Goal: Information Seeking & Learning: Learn about a topic

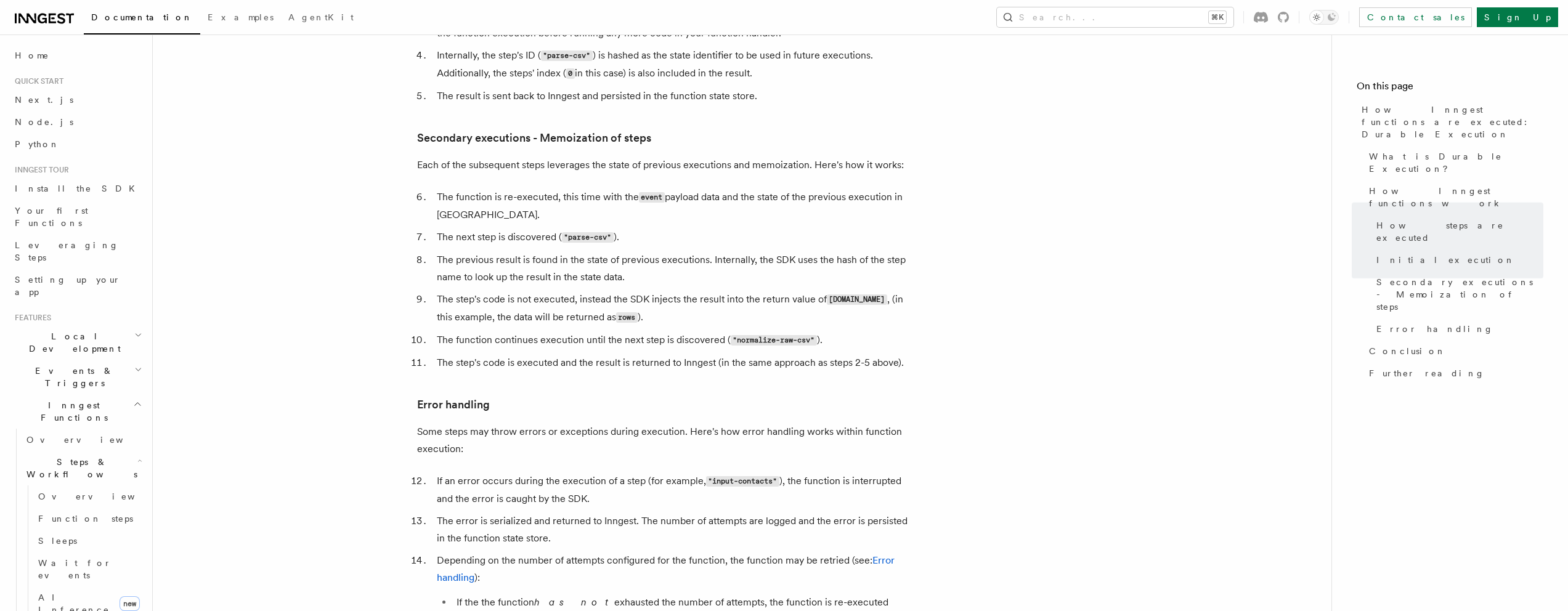
scroll to position [1858, 0]
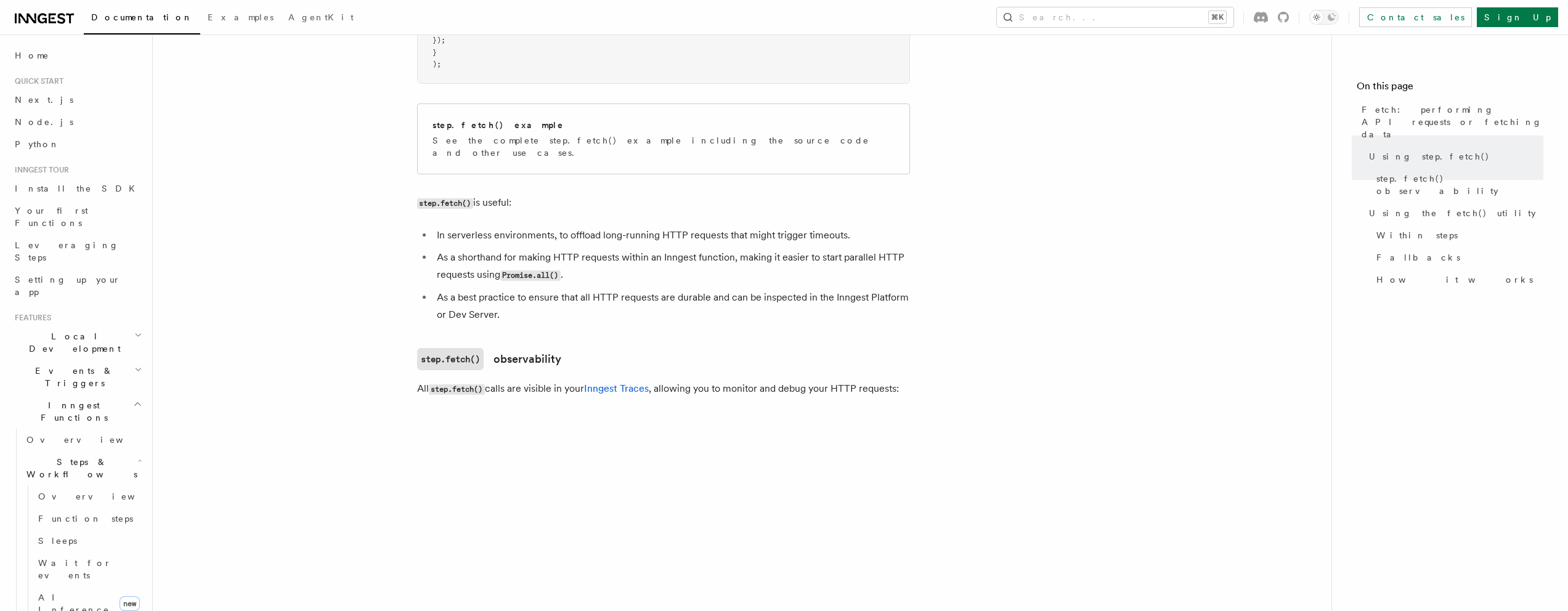
scroll to position [734, 0]
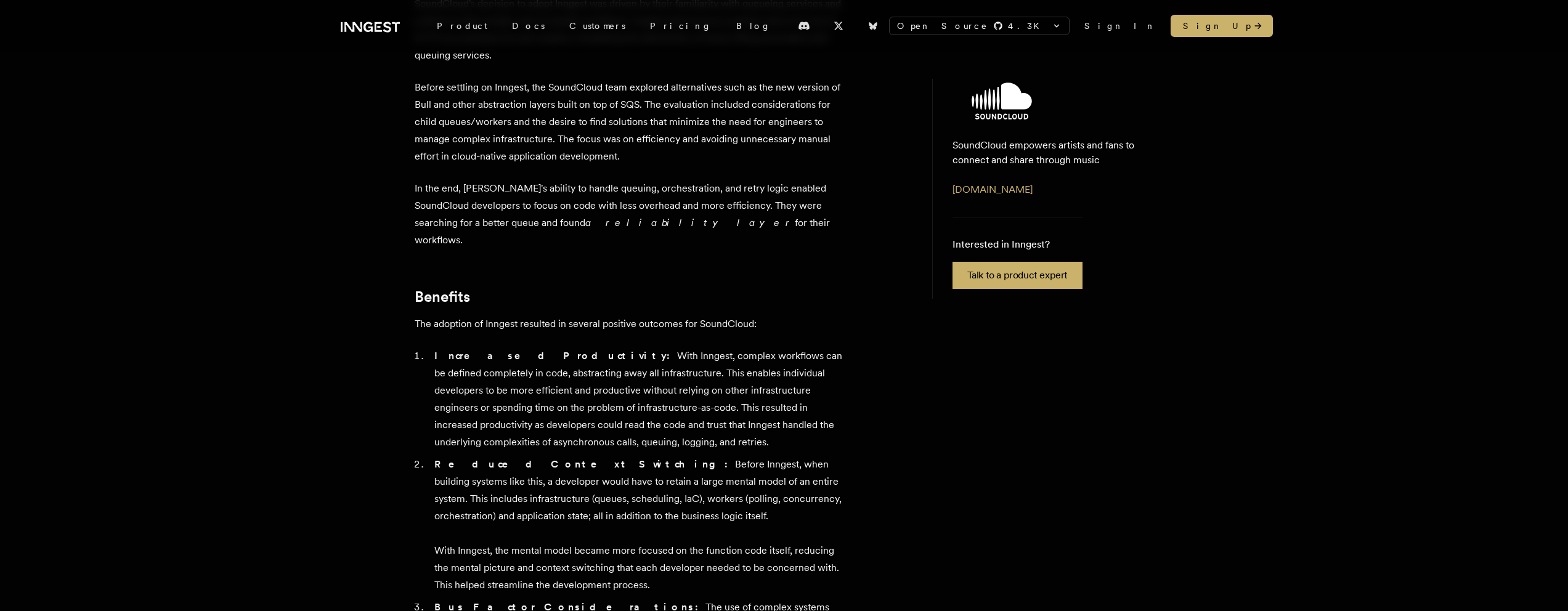
scroll to position [834, 0]
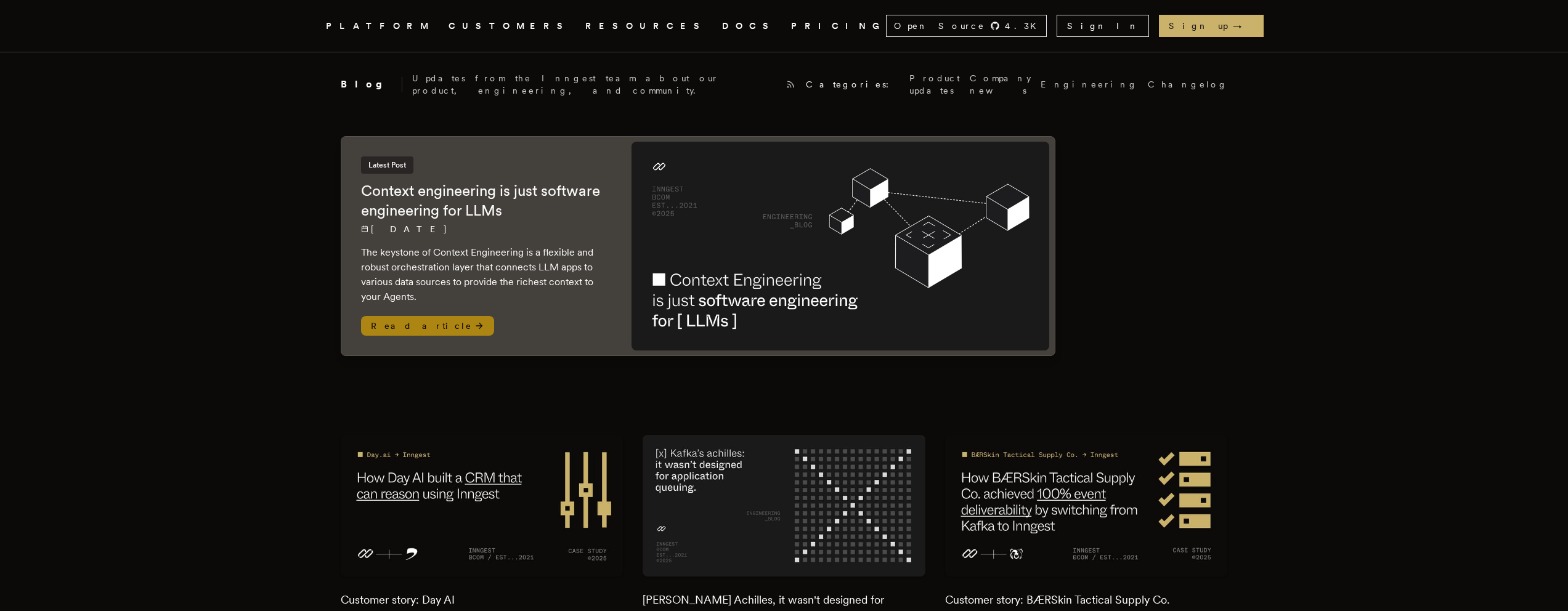
click at [389, 319] on span "Read article" at bounding box center [427, 326] width 133 height 20
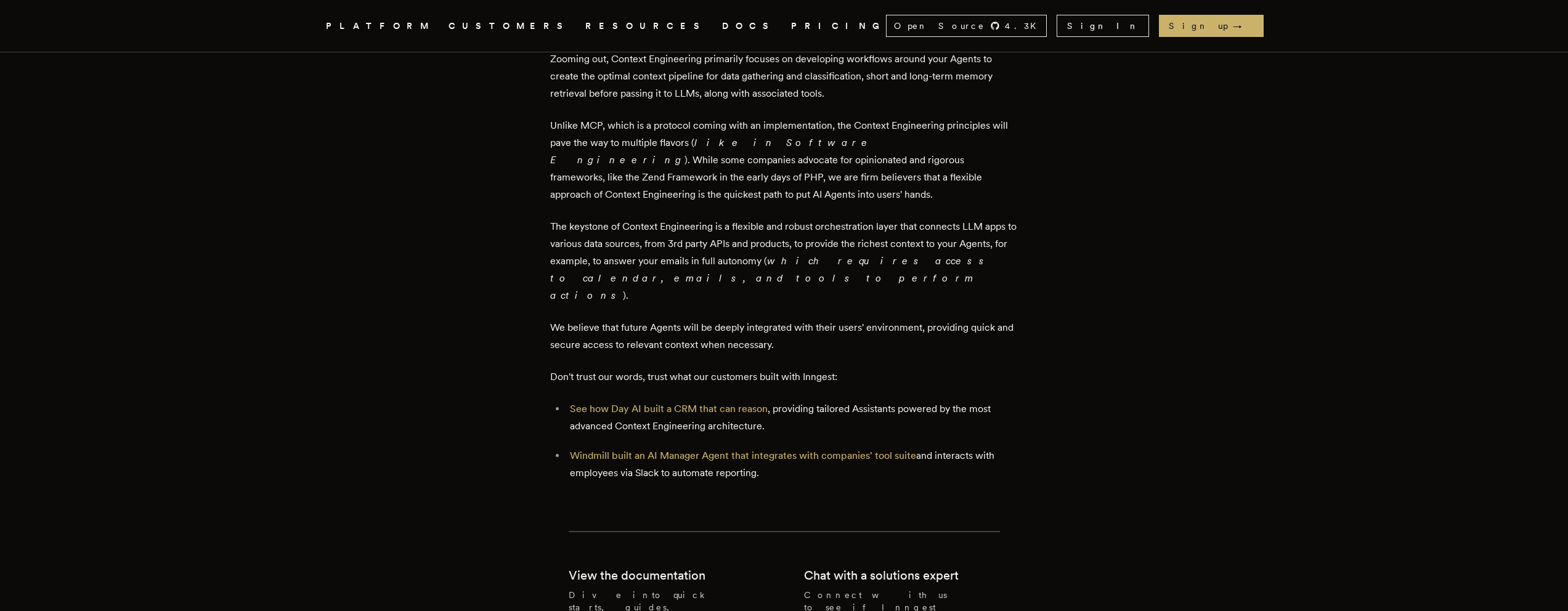
scroll to position [1917, 0]
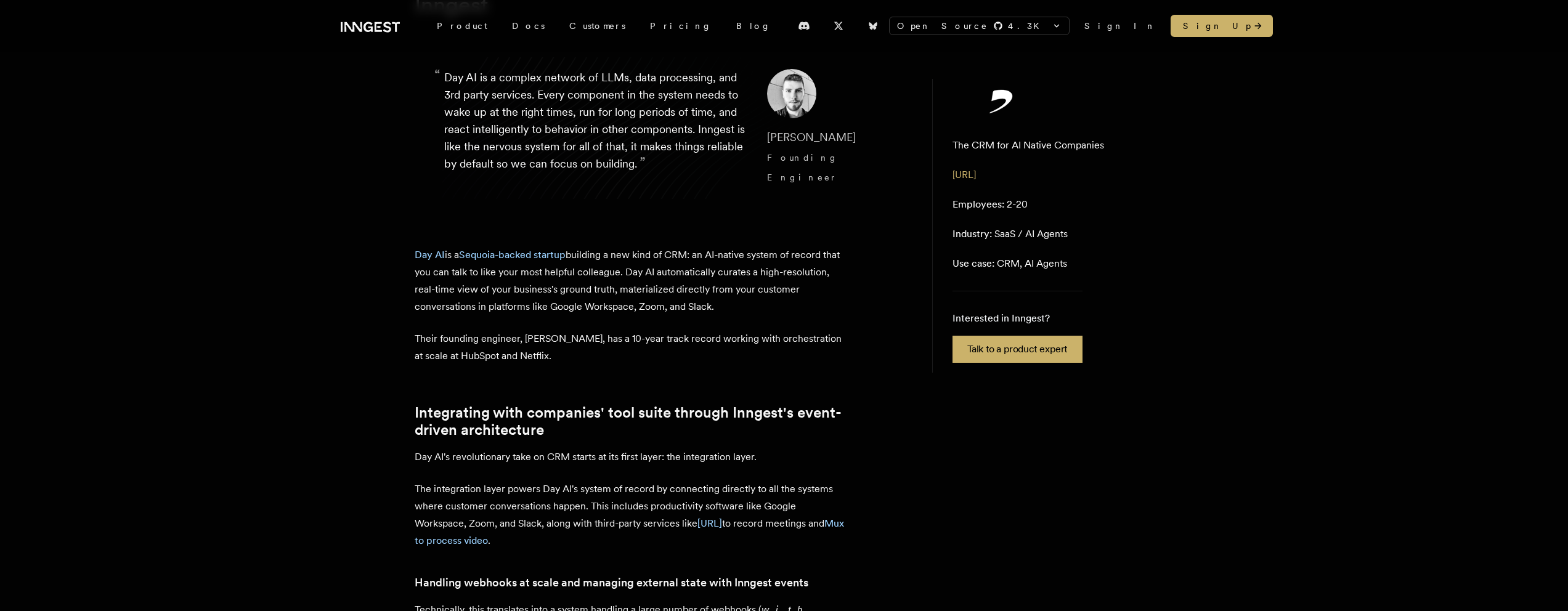
scroll to position [153, 0]
